Goal: Register for event/course

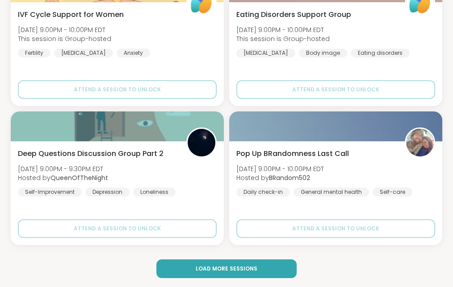
scroll to position [2671, 0]
click at [224, 269] on span "Load more sessions" at bounding box center [226, 269] width 62 height 8
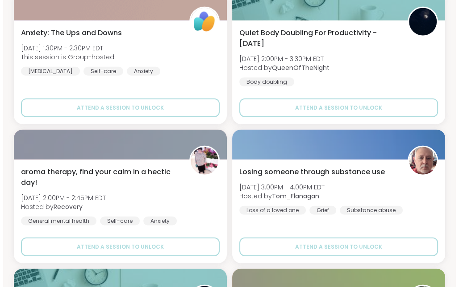
scroll to position [4116, 0]
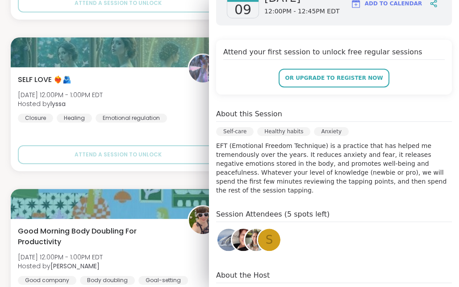
scroll to position [149, 0]
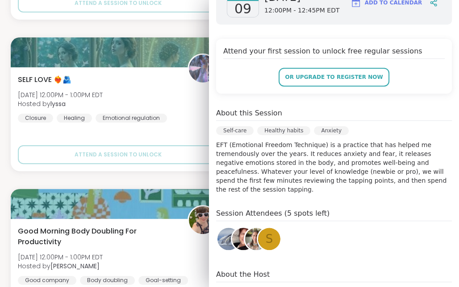
click at [287, 208] on h4 "Session Attendees (5 spots left)" at bounding box center [334, 214] width 236 height 13
click at [261, 208] on h4 "Session Attendees (5 spots left)" at bounding box center [334, 214] width 236 height 13
click at [266, 231] on span "s" at bounding box center [270, 239] width 8 height 17
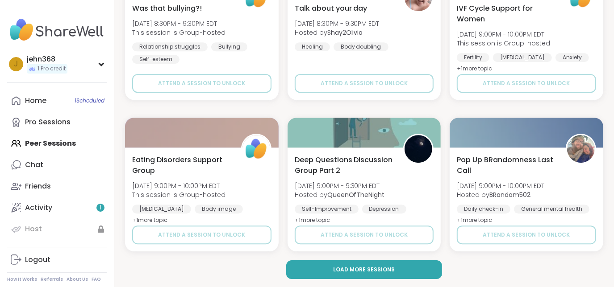
scroll to position [1725, 0]
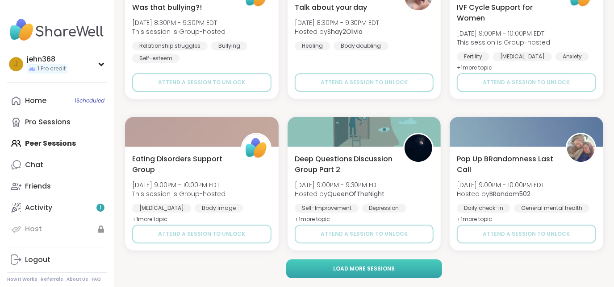
click at [349, 272] on span "Load more sessions" at bounding box center [364, 269] width 62 height 8
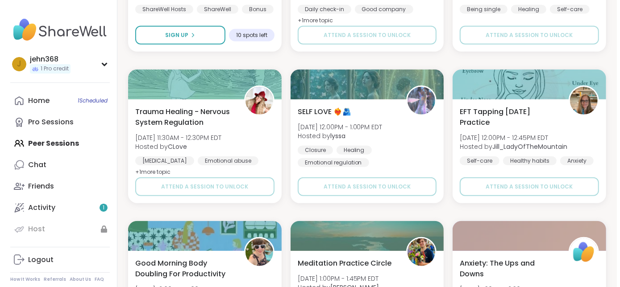
scroll to position [2687, 0]
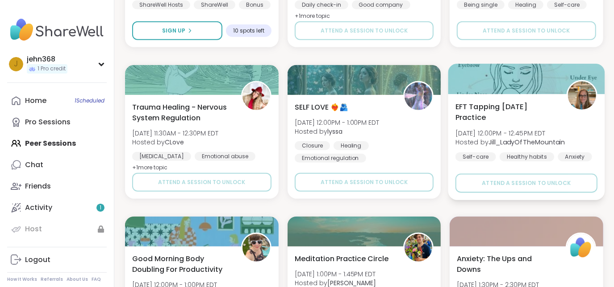
click at [507, 126] on div "EFT Tapping Tuesday Practice Tue, Sep 09 | 12:00PM - 12:45PM EDT Hosted by Jill…" at bounding box center [526, 131] width 142 height 60
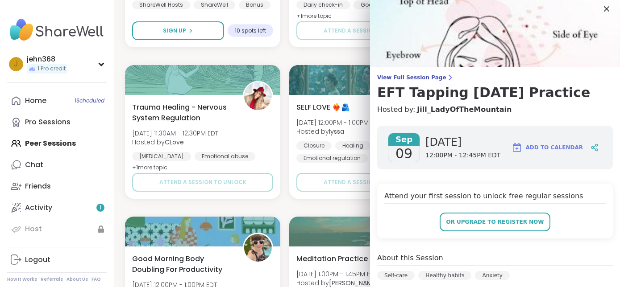
scroll to position [0, 0]
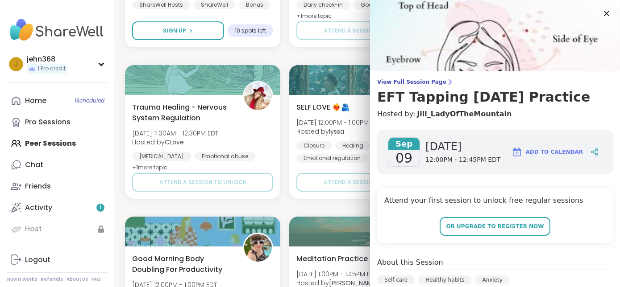
click at [408, 204] on h4 "Attend your first session to unlock free regular sessions" at bounding box center [494, 201] width 221 height 13
click at [540, 154] on span "Add to Calendar" at bounding box center [554, 152] width 57 height 8
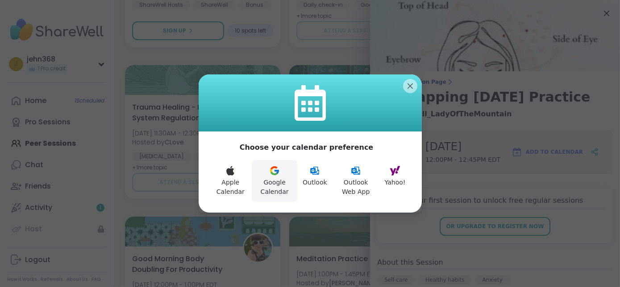
click at [275, 188] on button "Google Calendar" at bounding box center [275, 181] width 46 height 42
